Goal: Task Accomplishment & Management: Use online tool/utility

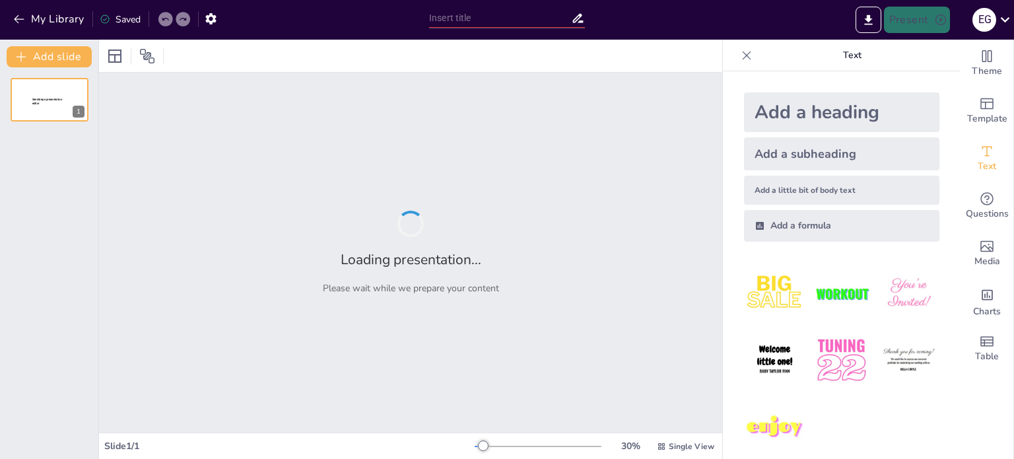
type input "Imported Platica Seguro AP - UDEC 2025.pptx"
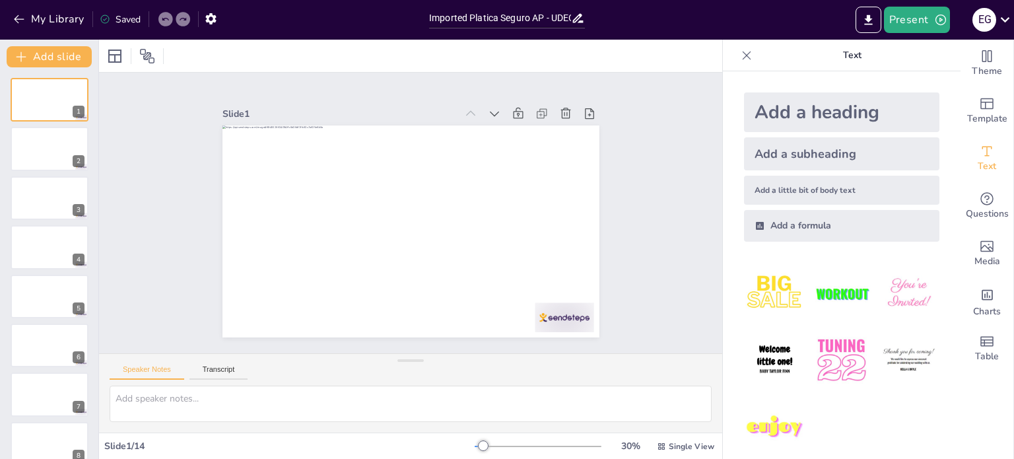
click at [752, 291] on img at bounding box center [774, 293] width 61 height 61
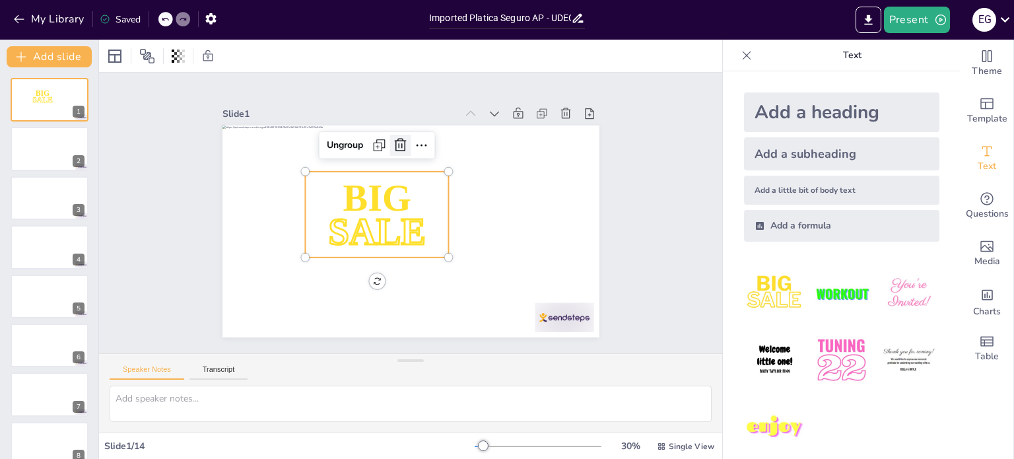
click at [418, 137] on icon at bounding box center [428, 147] width 21 height 21
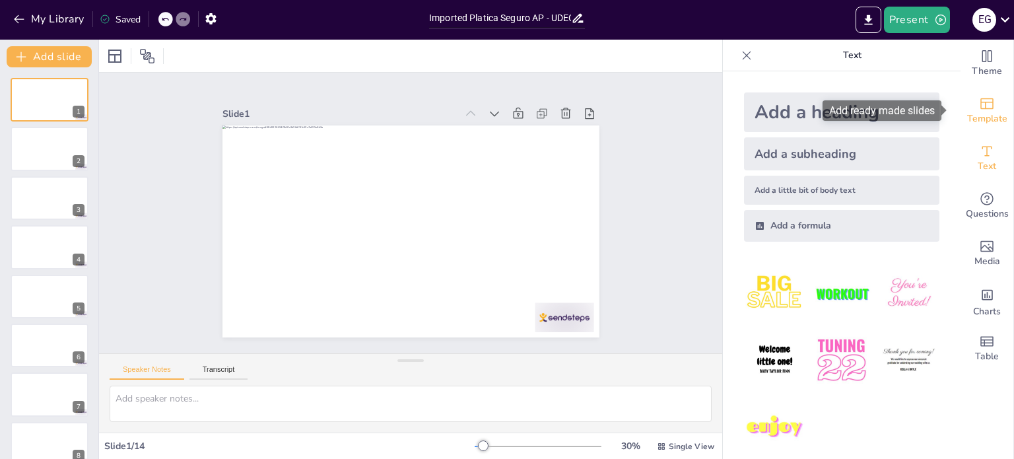
click at [982, 113] on span "Template" at bounding box center [987, 119] width 40 height 15
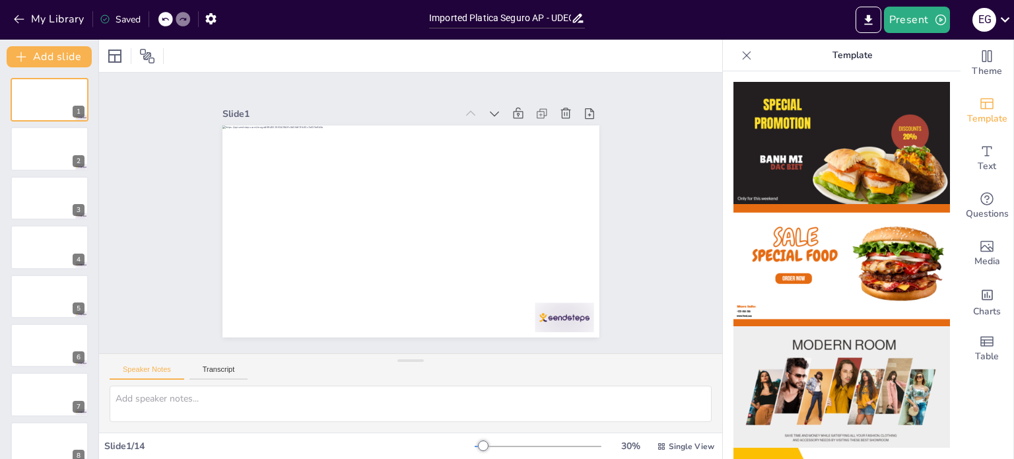
click at [907, 121] on img at bounding box center [841, 143] width 216 height 122
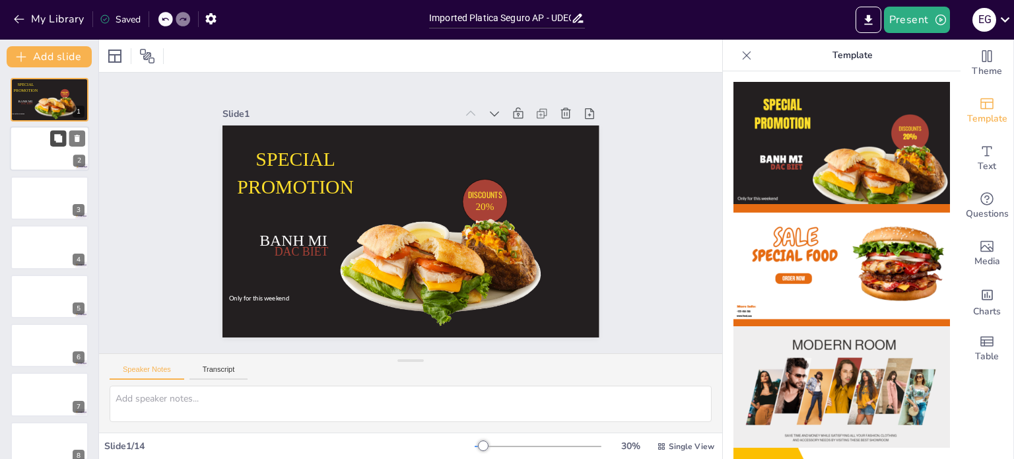
click at [61, 143] on button at bounding box center [58, 139] width 16 height 16
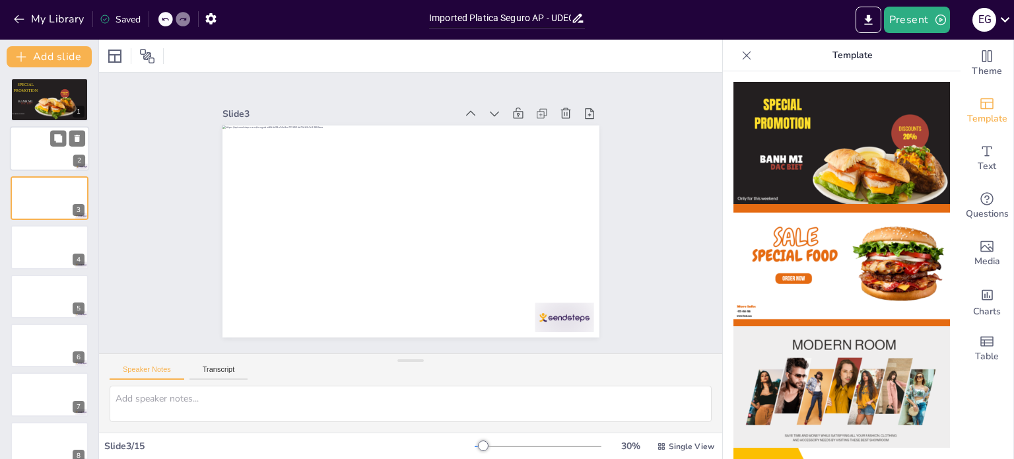
click at [35, 152] on div at bounding box center [49, 149] width 79 height 45
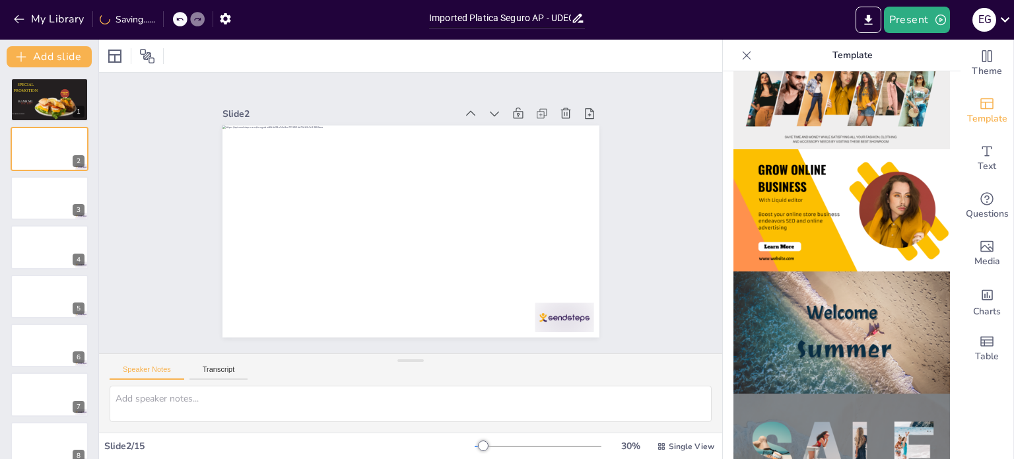
scroll to position [462, 0]
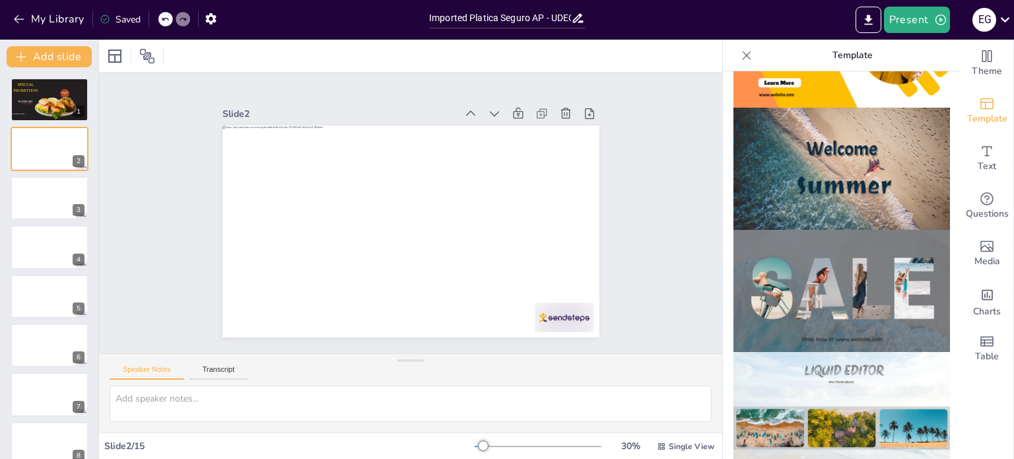
click at [817, 230] on img at bounding box center [841, 291] width 216 height 122
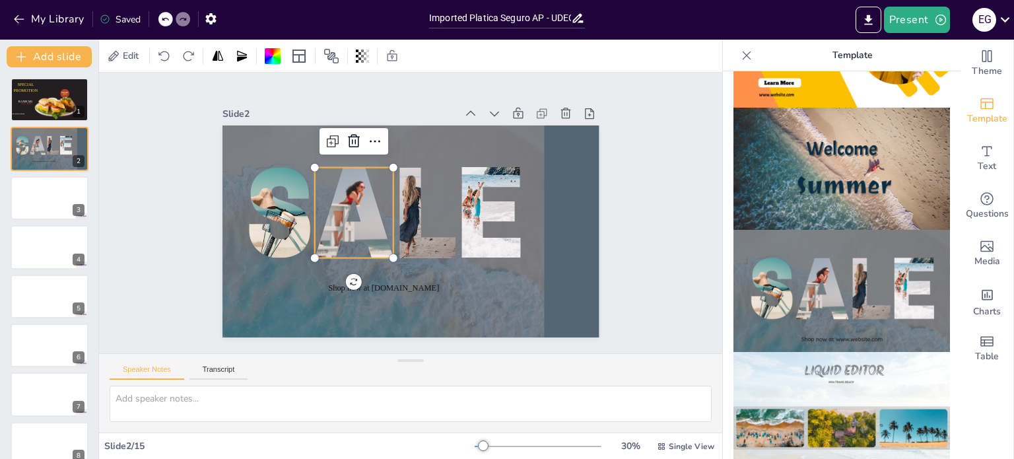
click at [339, 223] on div at bounding box center [387, 160] width 270 height 253
click at [385, 112] on icon at bounding box center [388, 109] width 6 height 6
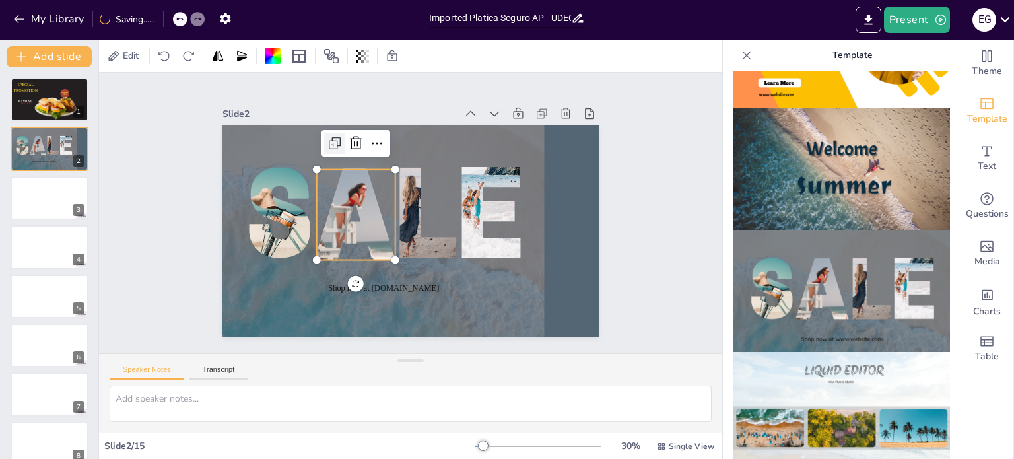
click at [359, 129] on icon at bounding box center [369, 118] width 21 height 21
click at [373, 123] on icon at bounding box center [378, 117] width 11 height 11
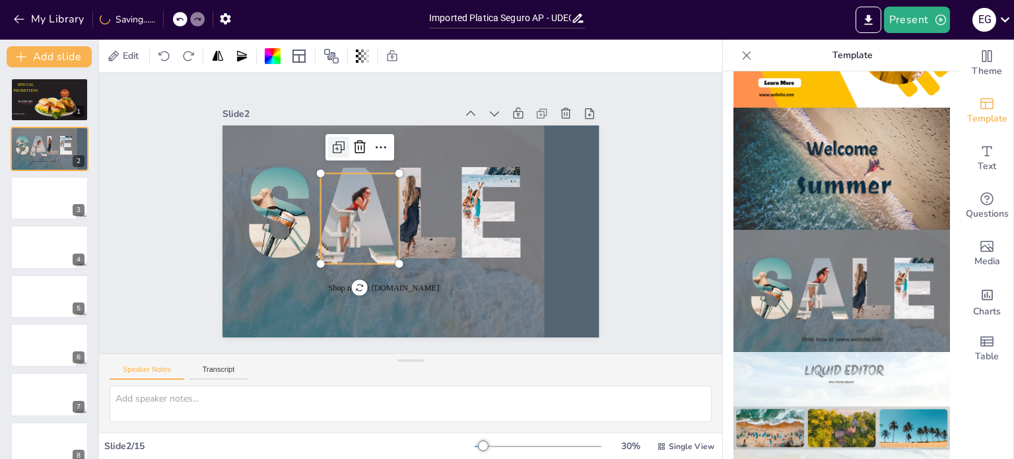
click at [410, 127] on icon at bounding box center [421, 116] width 22 height 22
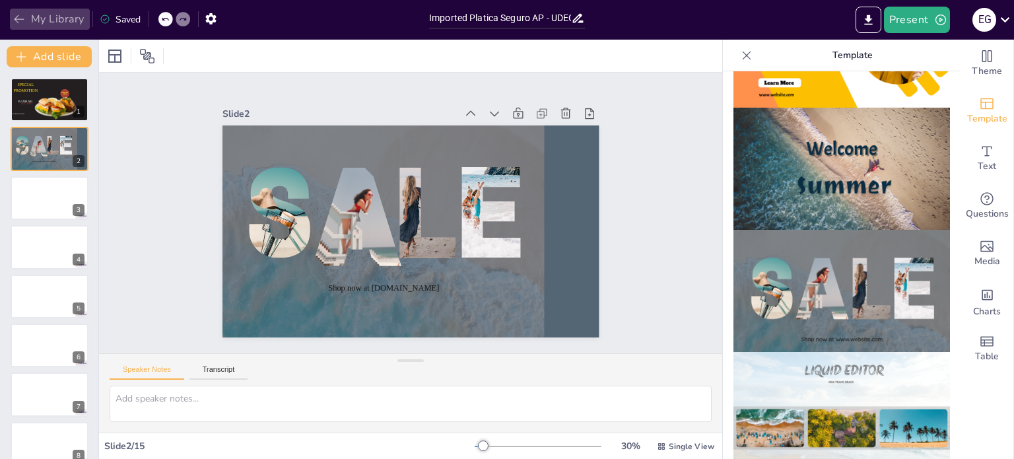
click at [18, 19] on icon "button" at bounding box center [19, 19] width 10 height 9
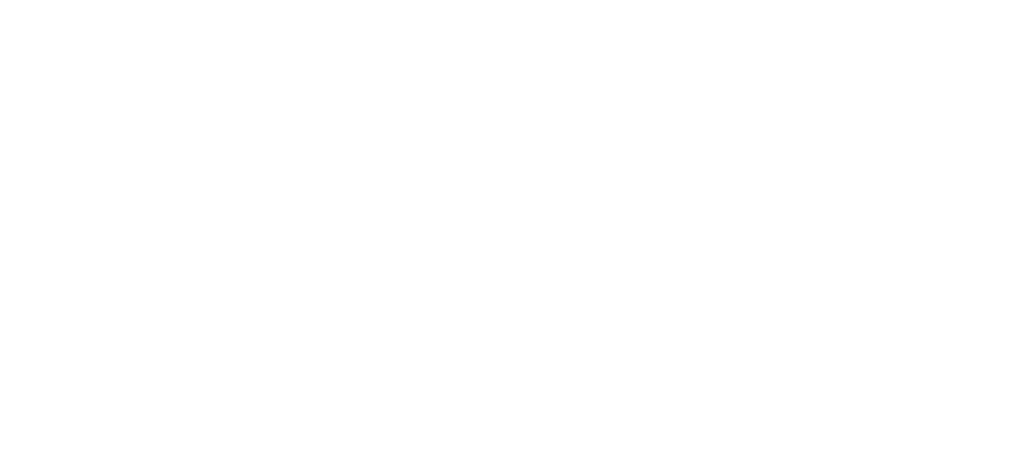
click at [552, 0] on html at bounding box center [507, 0] width 1014 height 0
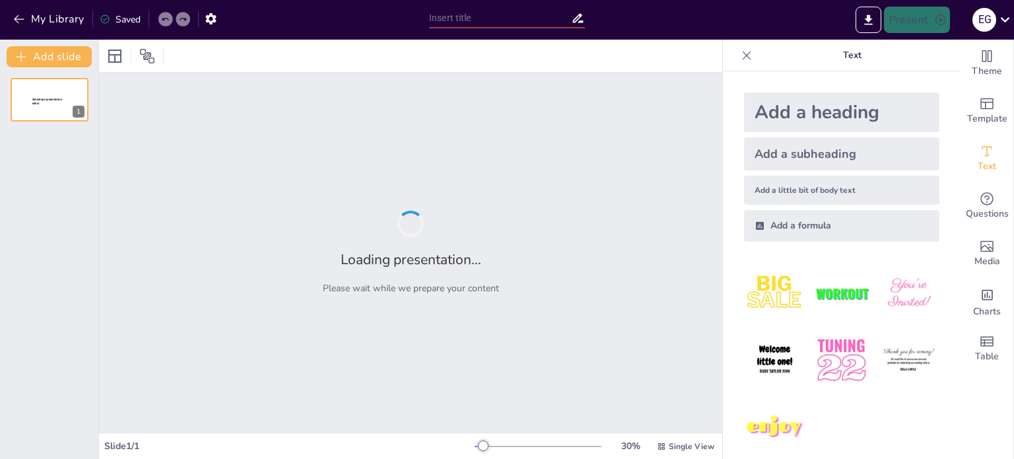
type input "New Sendsteps"
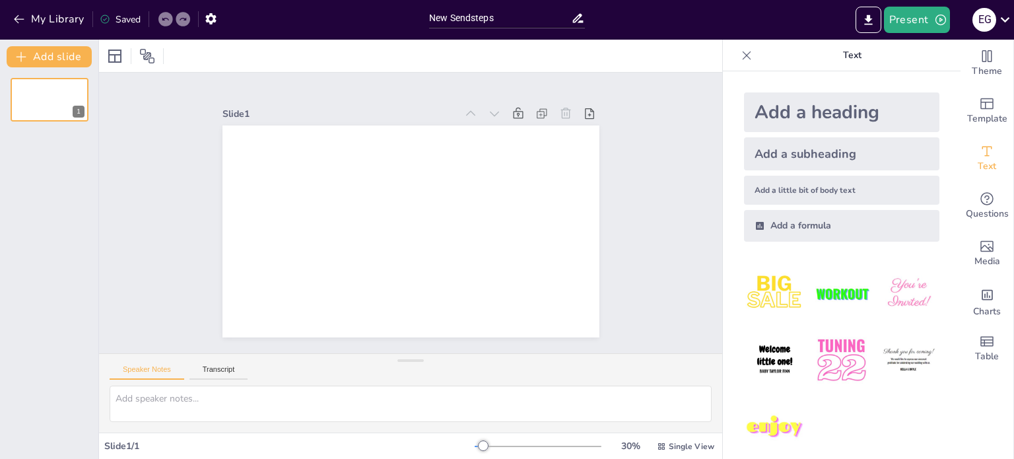
click at [725, 57] on div "Text" at bounding box center [842, 56] width 238 height 32
click at [15, 15] on icon "button" at bounding box center [19, 19] width 13 height 13
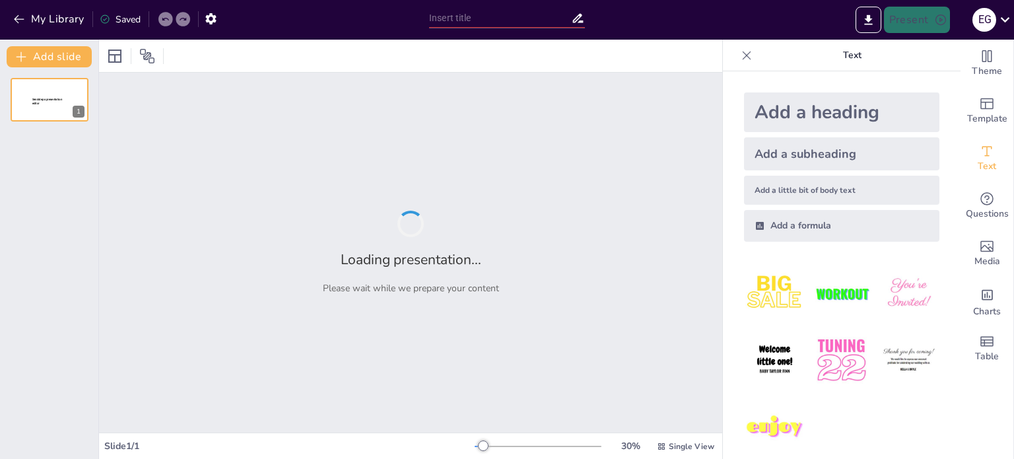
type input "Seguro de Accidentes Personales: Definición y Términos Clave"
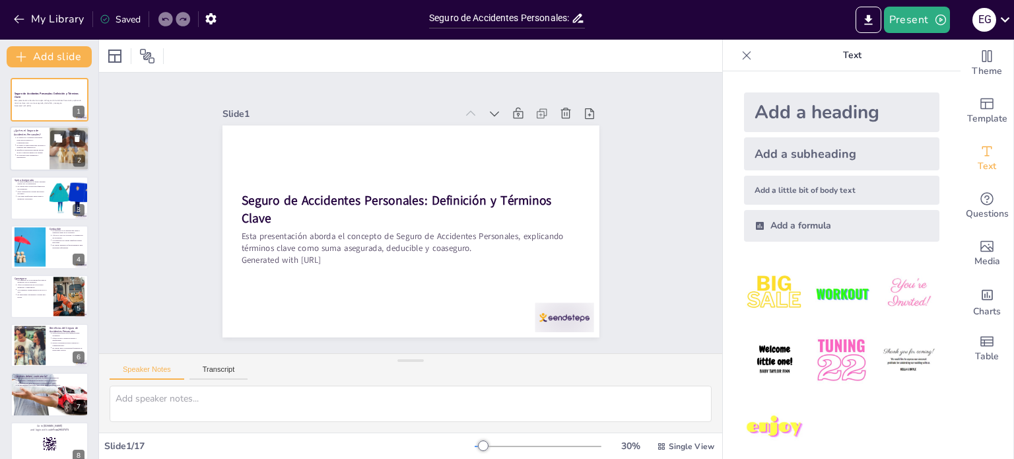
click at [48, 156] on div at bounding box center [49, 149] width 79 height 45
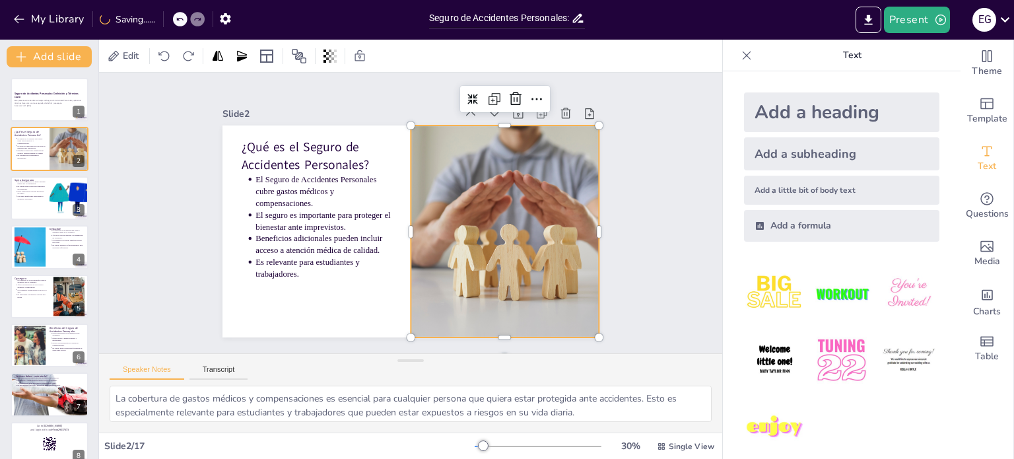
click at [566, 185] on div at bounding box center [459, 295] width 346 height 352
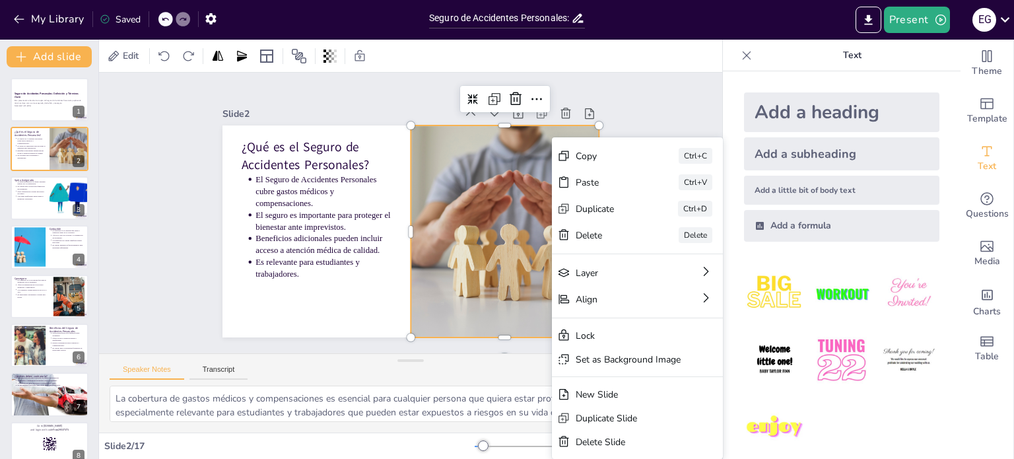
click at [668, 60] on div "Edit" at bounding box center [410, 56] width 623 height 32
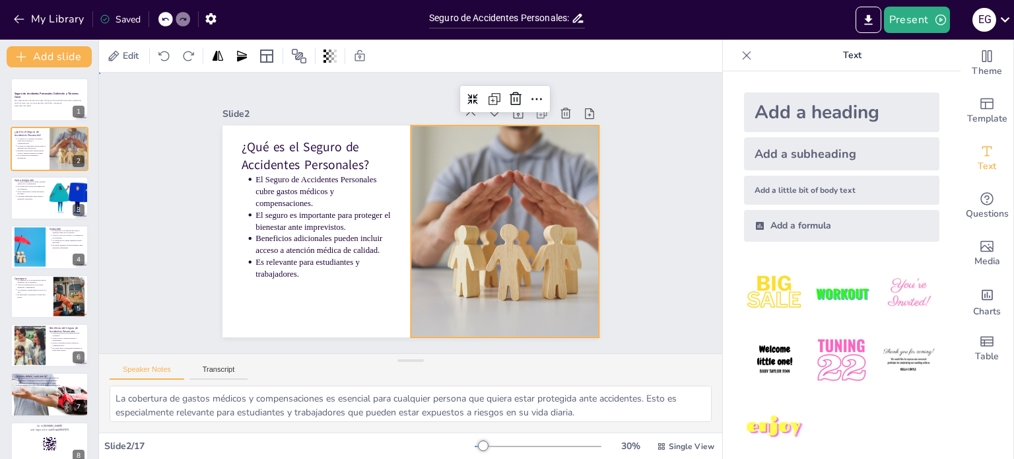
click at [173, 137] on div "Slide 1 Seguro de Accidentes Personales: Definición y Términos Clave Esta prese…" at bounding box center [410, 213] width 683 height 510
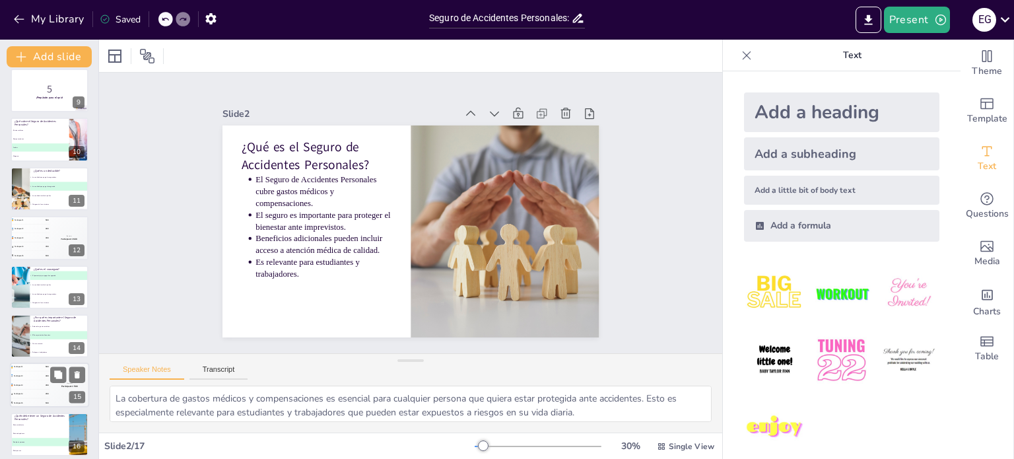
scroll to position [459, 0]
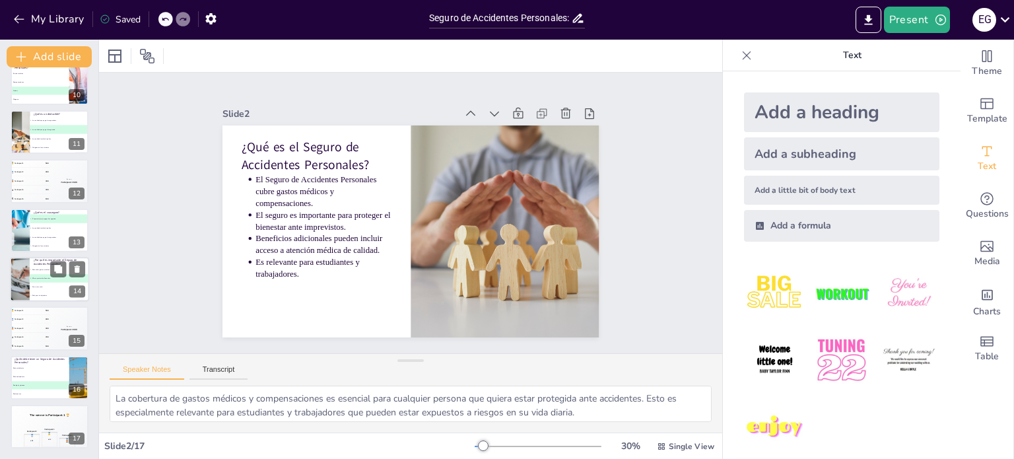
click at [29, 295] on div at bounding box center [19, 279] width 67 height 45
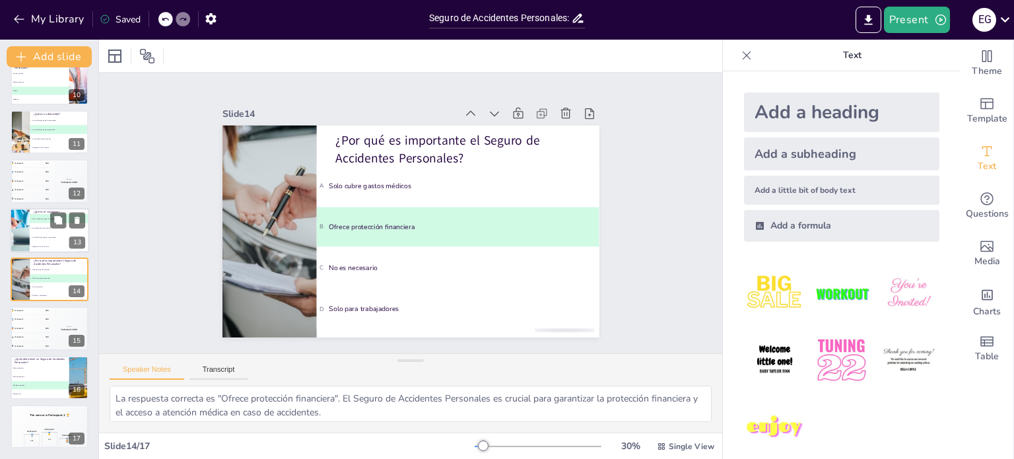
click at [37, 236] on span "C La cantidad que paga la aseguradora" at bounding box center [59, 237] width 58 height 2
type textarea "La respuesta correcta es "El porcentaje que paga el asegurado". El coaseguro es…"
